Goal: Task Accomplishment & Management: Manage account settings

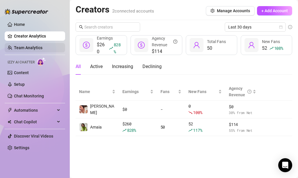
click at [41, 46] on link "Team Analytics" at bounding box center [28, 47] width 28 height 5
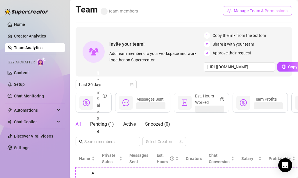
click at [246, 11] on span "Manage Team & Permissions" at bounding box center [261, 10] width 54 height 5
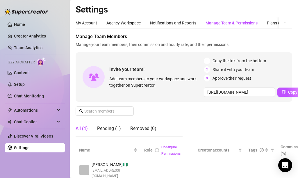
click at [216, 21] on div "Manage Team & Permissions" at bounding box center [231, 23] width 52 height 6
click at [219, 22] on div "Manage Team & Permissions" at bounding box center [231, 23] width 52 height 6
click at [289, 92] on span "Copy Link" at bounding box center [297, 92] width 18 height 5
click at [111, 126] on div "Pending (1)" at bounding box center [109, 128] width 24 height 7
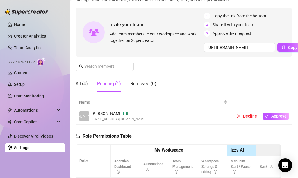
scroll to position [62, 0]
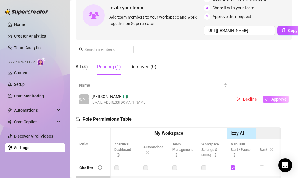
click at [280, 99] on span "Approve" at bounding box center [278, 99] width 15 height 5
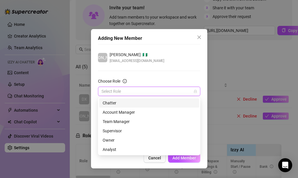
click at [176, 91] on input "Choose Role" at bounding box center [146, 91] width 90 height 9
click at [136, 104] on div "Chatter" at bounding box center [149, 103] width 93 height 6
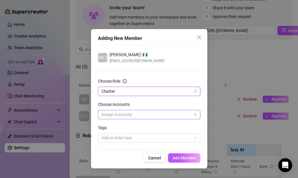
click at [169, 115] on div at bounding box center [146, 114] width 94 height 8
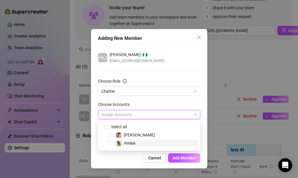
click at [141, 143] on span "Amaia" at bounding box center [155, 142] width 85 height 7
click at [179, 155] on button "Add Member" at bounding box center [184, 157] width 32 height 9
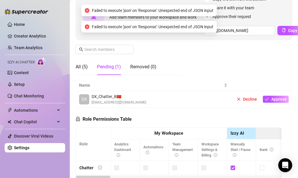
scroll to position [111, 0]
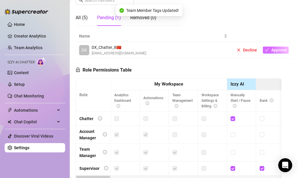
click at [275, 51] on span "Approve" at bounding box center [278, 50] width 15 height 5
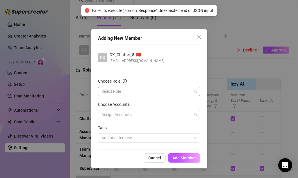
drag, startPoint x: 185, startPoint y: 159, endPoint x: 193, endPoint y: 89, distance: 70.1
click at [193, 89] on div "Adding New Member DX DX_Chatter_8 🇨🇳 [EMAIL_ADDRESS][DOMAIN_NAME] Choose Role S…" at bounding box center [149, 98] width 116 height 139
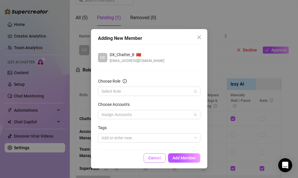
click at [157, 159] on span "Cancel" at bounding box center [154, 157] width 13 height 5
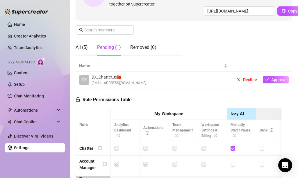
scroll to position [79, 0]
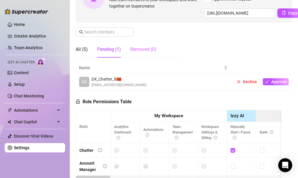
click at [138, 45] on div "Removed (0)" at bounding box center [143, 49] width 26 height 16
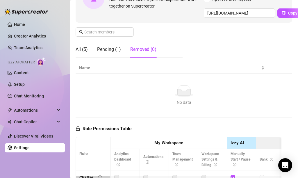
click at [142, 52] on div "Removed (0)" at bounding box center [143, 49] width 26 height 7
click at [104, 51] on div "Pending (1)" at bounding box center [109, 49] width 24 height 7
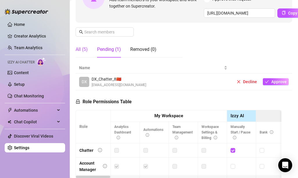
click at [83, 51] on div "All (5)" at bounding box center [82, 49] width 12 height 7
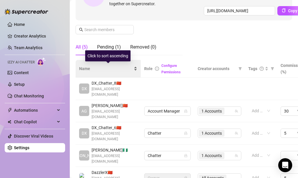
scroll to position [82, 2]
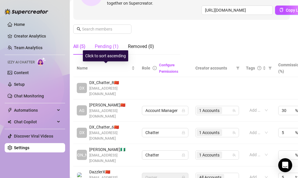
click at [108, 49] on div "Pending (1)" at bounding box center [107, 46] width 24 height 7
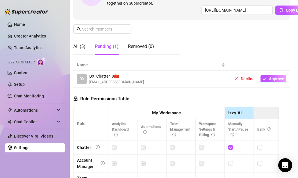
click at [275, 73] on td "Decline Approve" at bounding box center [258, 79] width 61 height 17
click at [274, 79] on span "Approve" at bounding box center [276, 78] width 15 height 5
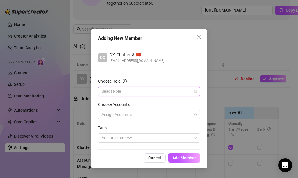
click at [172, 92] on input "Choose Role" at bounding box center [146, 91] width 90 height 9
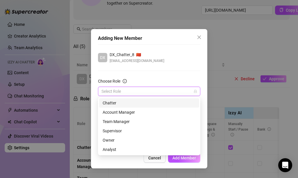
click at [131, 105] on div "Chatter" at bounding box center [149, 103] width 93 height 6
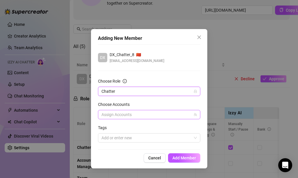
click at [134, 116] on div at bounding box center [146, 114] width 94 height 8
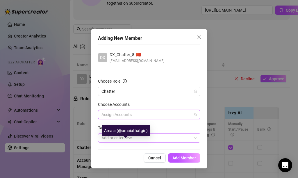
drag, startPoint x: 126, startPoint y: 133, endPoint x: 126, endPoint y: 141, distance: 8.1
click at [126, 141] on body "Home Creator Analytics Team Analytics Izzy AI Chatter Content Setup Chat Monito…" at bounding box center [149, 89] width 298 height 178
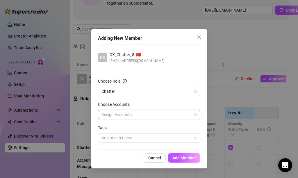
click at [128, 115] on div at bounding box center [146, 114] width 94 height 8
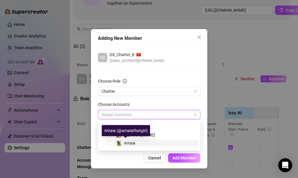
click at [125, 141] on span "Amaia" at bounding box center [130, 143] width 12 height 5
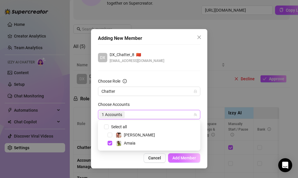
click at [176, 154] on button "Add Member" at bounding box center [184, 157] width 32 height 9
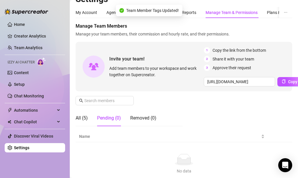
scroll to position [10, 0]
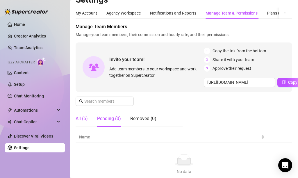
click at [85, 116] on div "All (5)" at bounding box center [82, 118] width 12 height 7
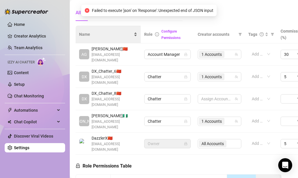
scroll to position [120, 0]
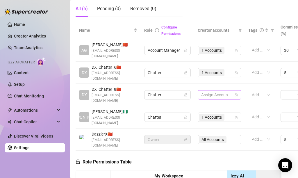
click at [225, 91] on div at bounding box center [216, 95] width 35 height 8
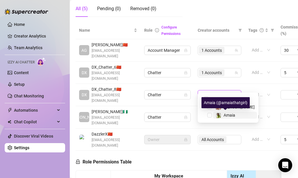
click at [224, 116] on span "Amaia" at bounding box center [229, 115] width 12 height 5
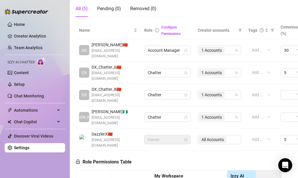
click at [253, 92] on td "Add or enter new" at bounding box center [261, 95] width 32 height 22
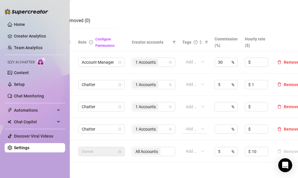
scroll to position [108, 72]
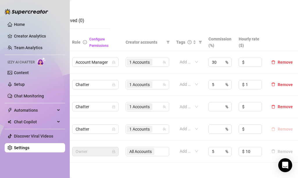
click at [283, 127] on span "Remove" at bounding box center [284, 129] width 15 height 5
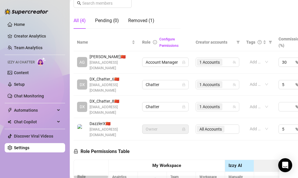
scroll to position [108, 0]
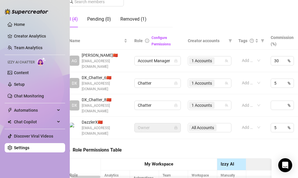
scroll to position [109, 0]
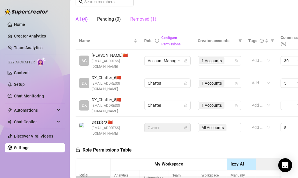
click at [142, 15] on div "Removed (1)" at bounding box center [143, 19] width 26 height 16
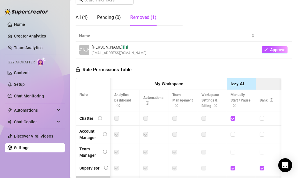
scroll to position [0, 0]
click at [275, 51] on span "Approve" at bounding box center [277, 49] width 15 height 5
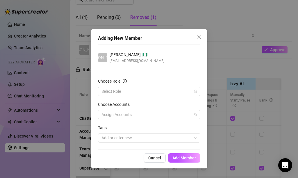
click at [181, 98] on form "Choose Role Select Role Choose Accounts Assign Accounts Tags Add or enter new" at bounding box center [149, 110] width 102 height 64
click at [181, 93] on input "Choose Role" at bounding box center [146, 91] width 90 height 9
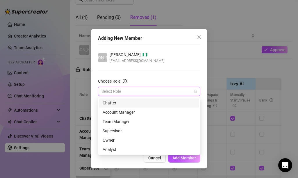
click at [137, 104] on div "Chatter" at bounding box center [149, 103] width 93 height 6
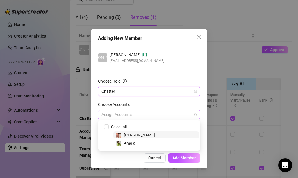
click at [136, 116] on div at bounding box center [146, 114] width 94 height 8
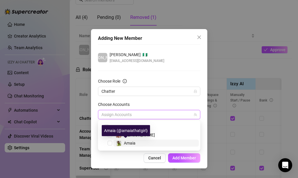
click at [130, 143] on span "Amaia" at bounding box center [130, 143] width 12 height 5
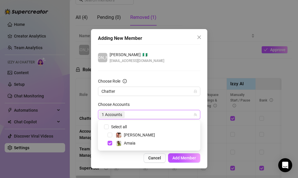
click at [178, 128] on span "Select all" at bounding box center [152, 126] width 91 height 7
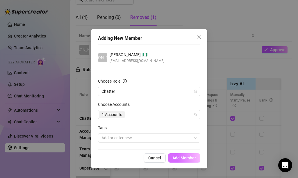
click at [179, 158] on span "Add Member" at bounding box center [184, 157] width 24 height 5
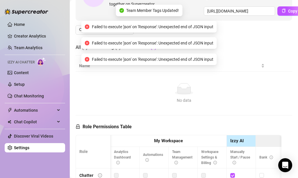
scroll to position [46, 0]
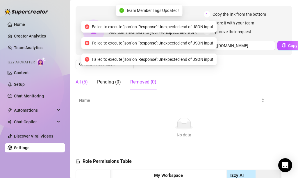
click at [81, 83] on div "All (5)" at bounding box center [82, 81] width 12 height 7
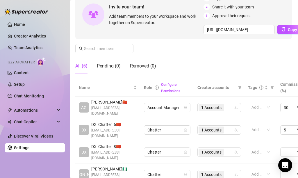
scroll to position [57, 0]
